Goal: Find specific page/section: Find specific page/section

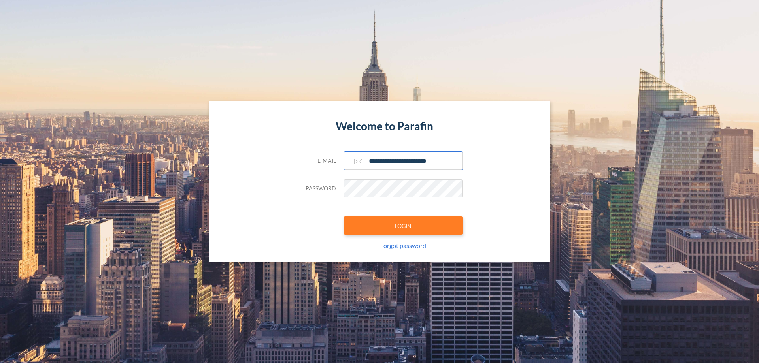
type input "**********"
click at [403, 226] on button "LOGIN" at bounding box center [403, 226] width 119 height 18
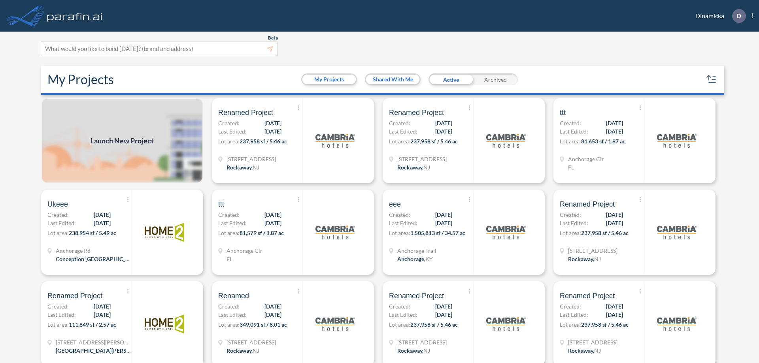
scroll to position [2, 0]
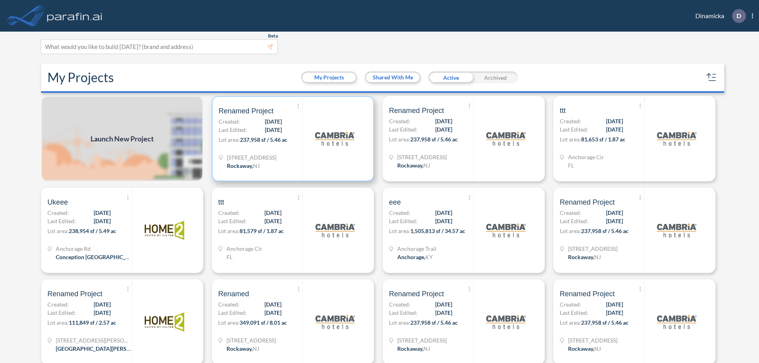
click at [291, 139] on p "Lot area: 237,958 sf / 5.46 ac" at bounding box center [261, 141] width 84 height 11
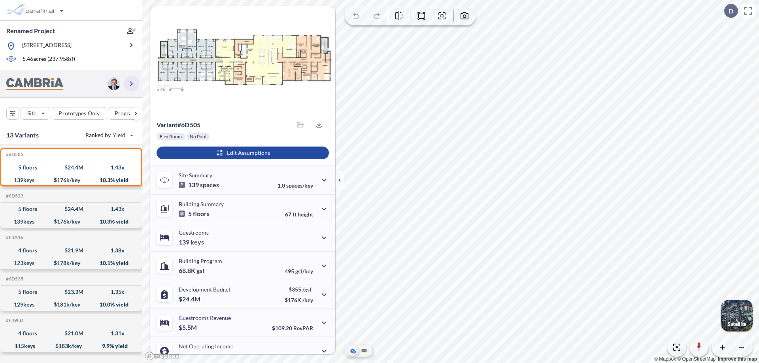
click at [131, 89] on icon "button" at bounding box center [130, 83] width 9 height 9
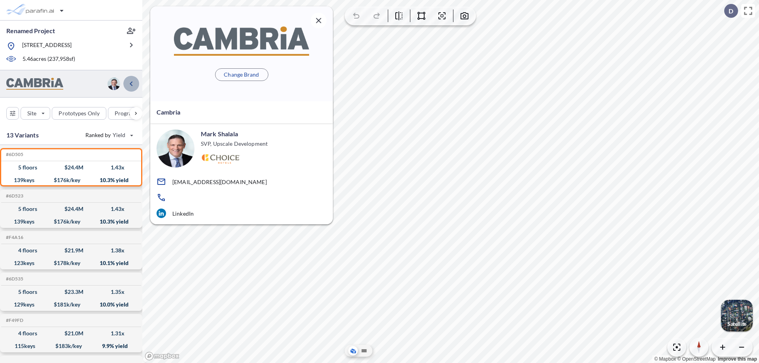
click at [131, 89] on icon "button" at bounding box center [130, 83] width 9 height 9
